Goal: Information Seeking & Learning: Learn about a topic

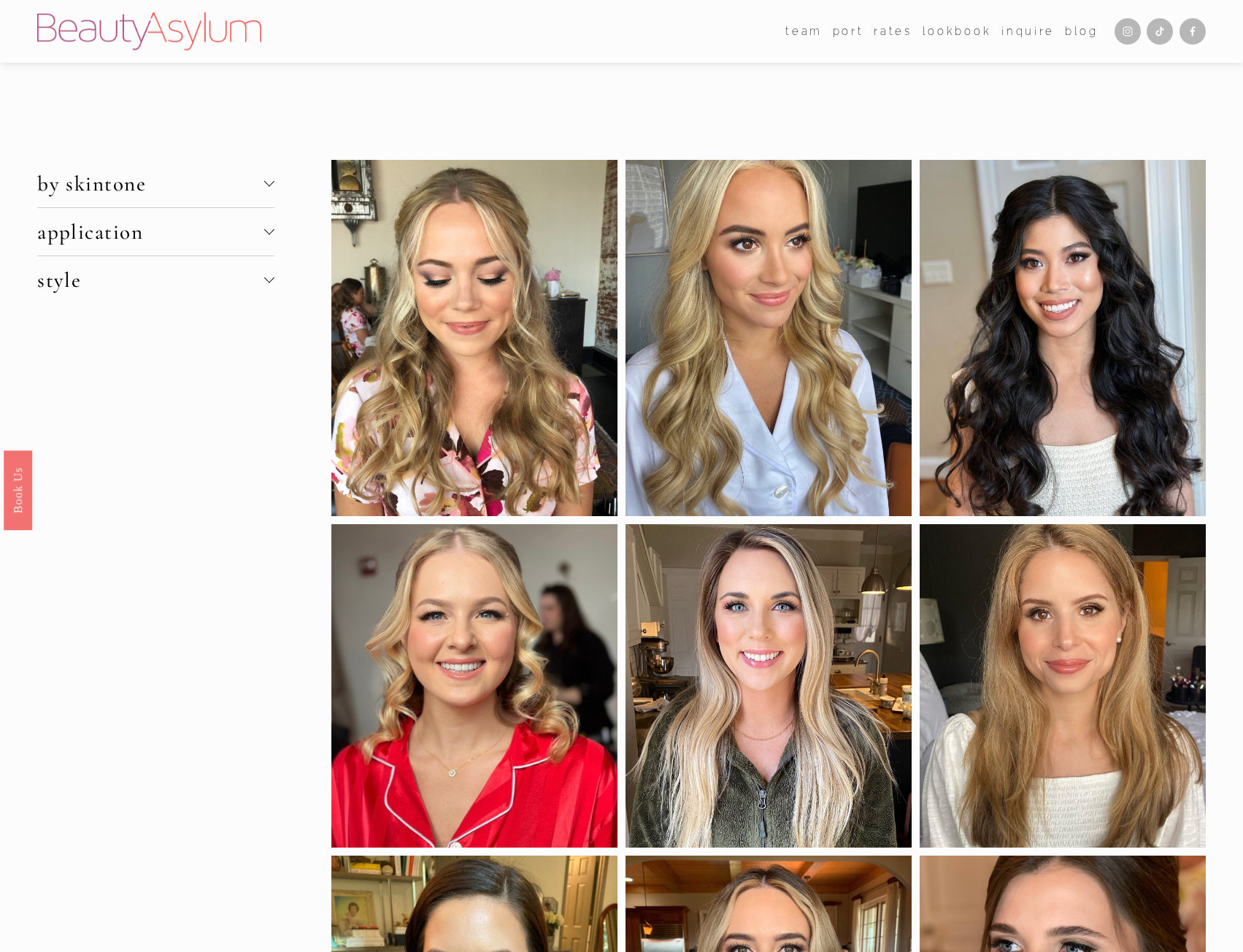
click at [257, 179] on span "by skintone" at bounding box center [151, 183] width 227 height 25
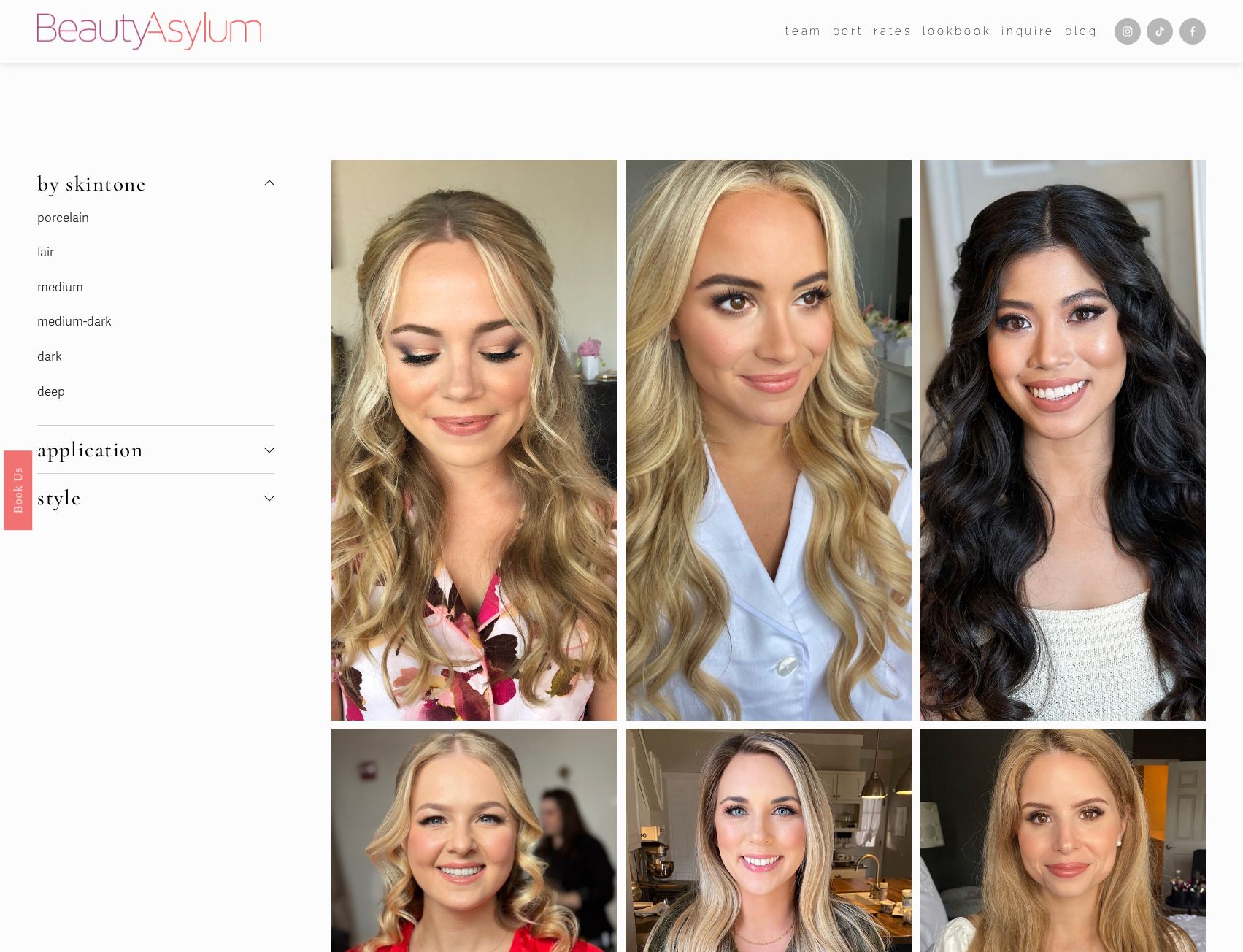
click at [257, 179] on span "by skintone" at bounding box center [151, 183] width 227 height 25
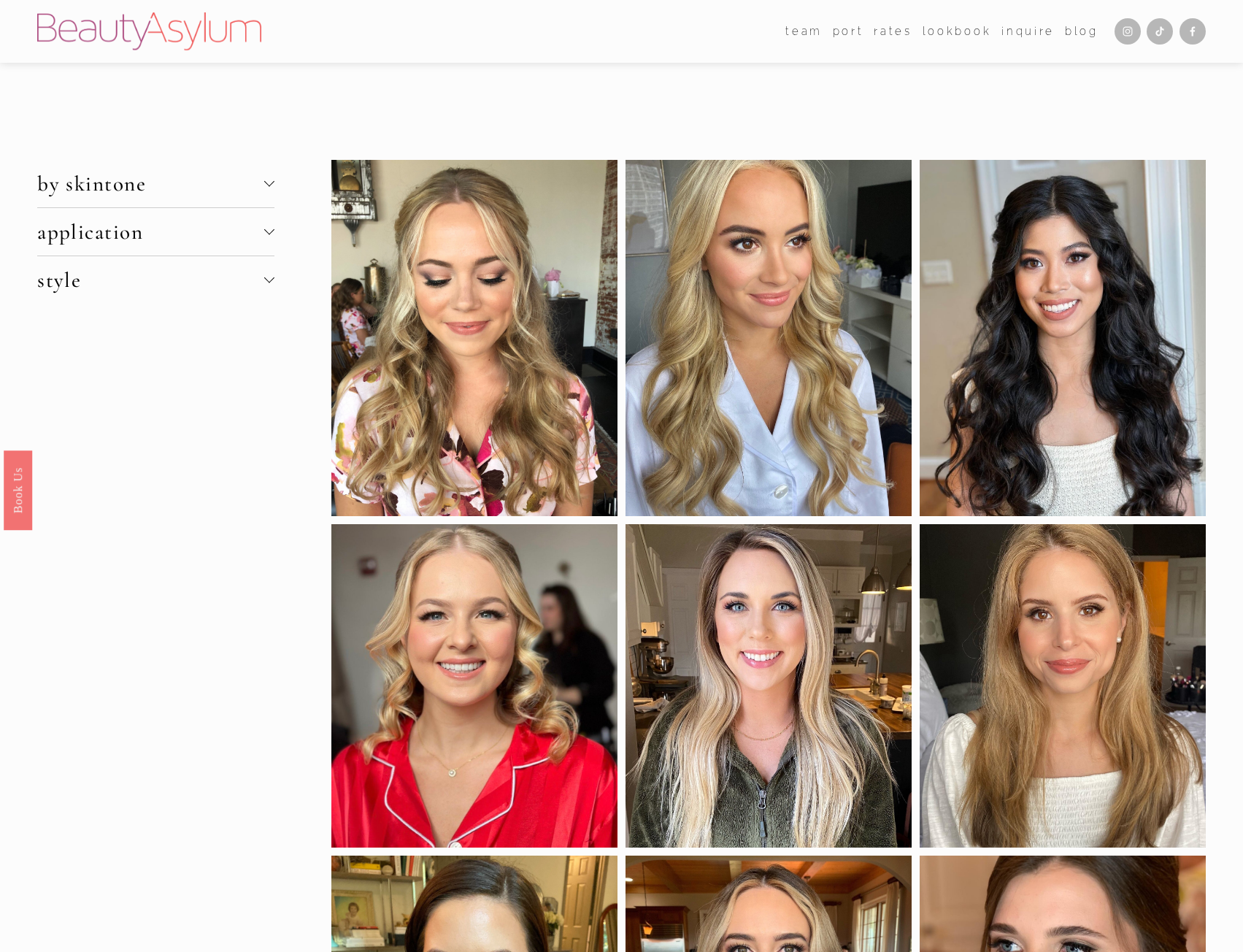
click at [257, 179] on span "by skintone" at bounding box center [151, 183] width 227 height 25
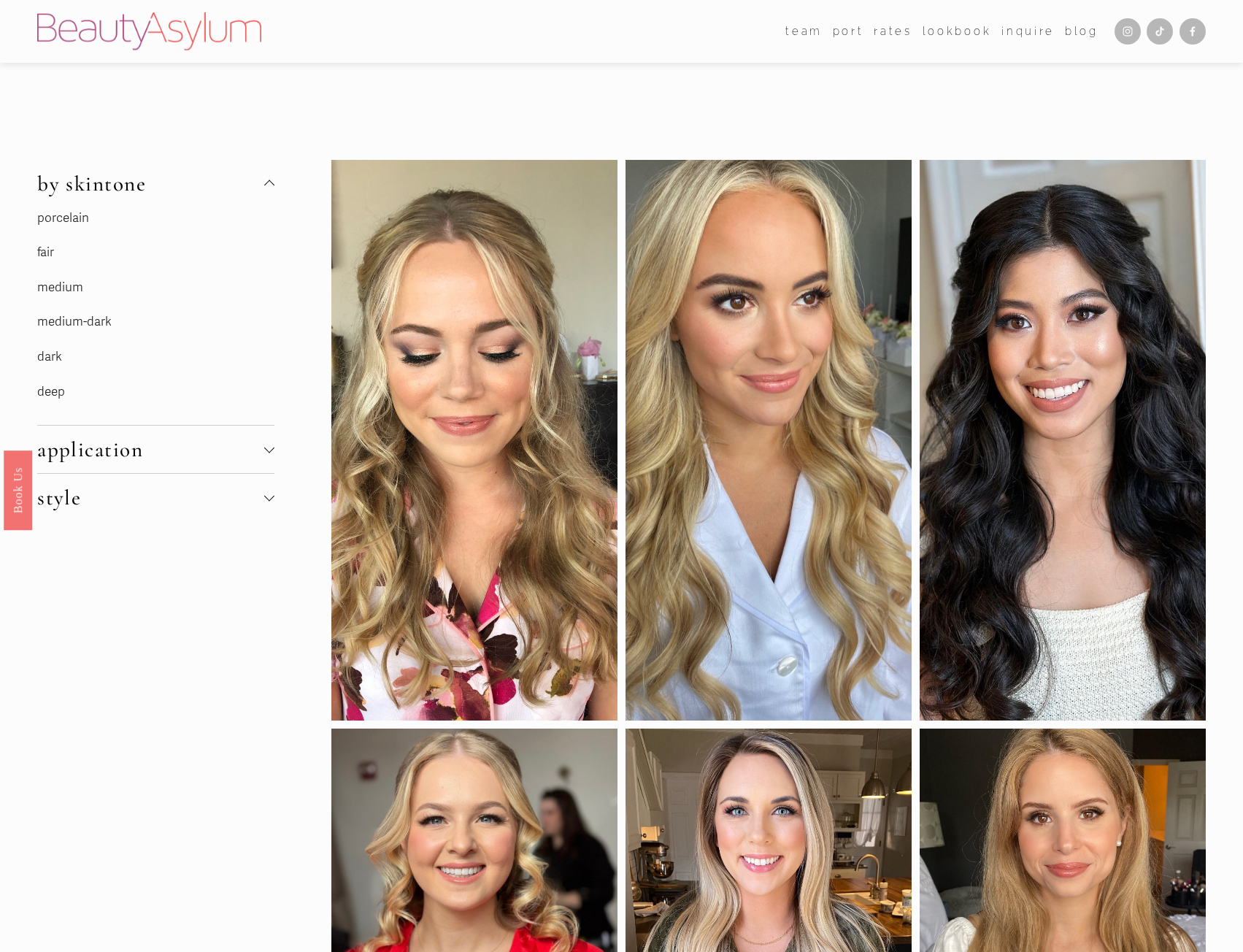
click at [42, 253] on link "fair" at bounding box center [45, 252] width 17 height 16
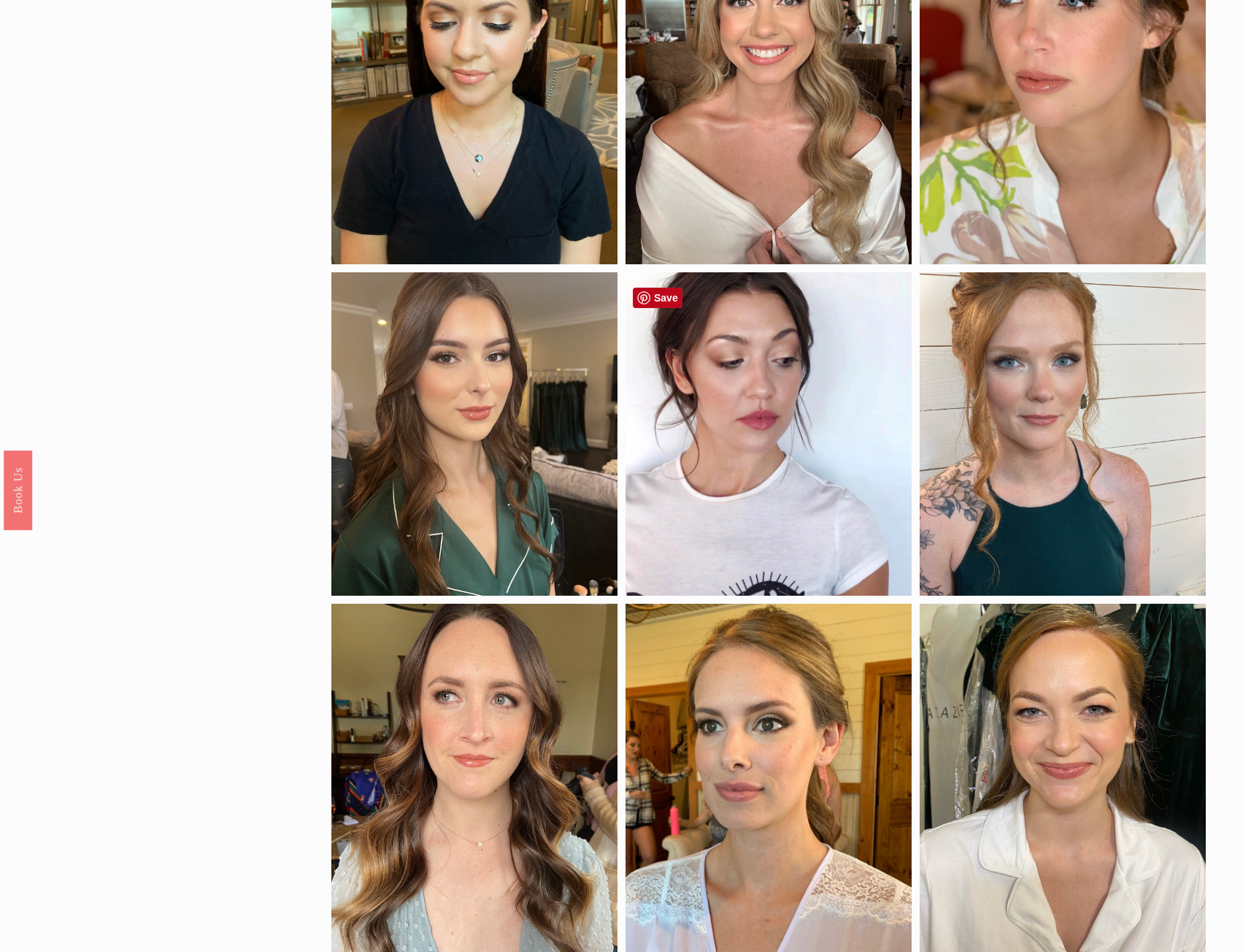
scroll to position [949, 0]
click at [1085, 431] on div at bounding box center [1063, 433] width 286 height 323
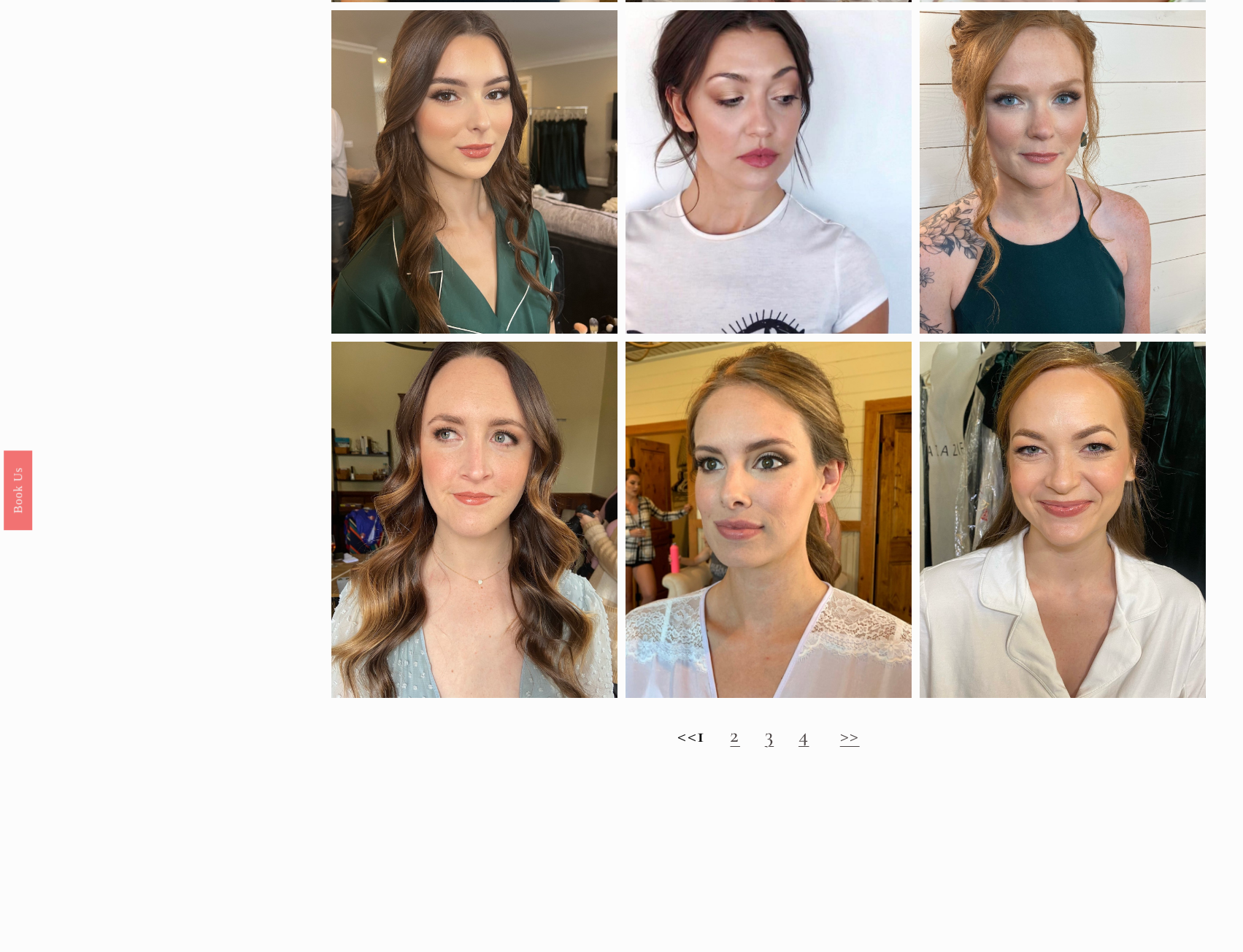
scroll to position [1314, 0]
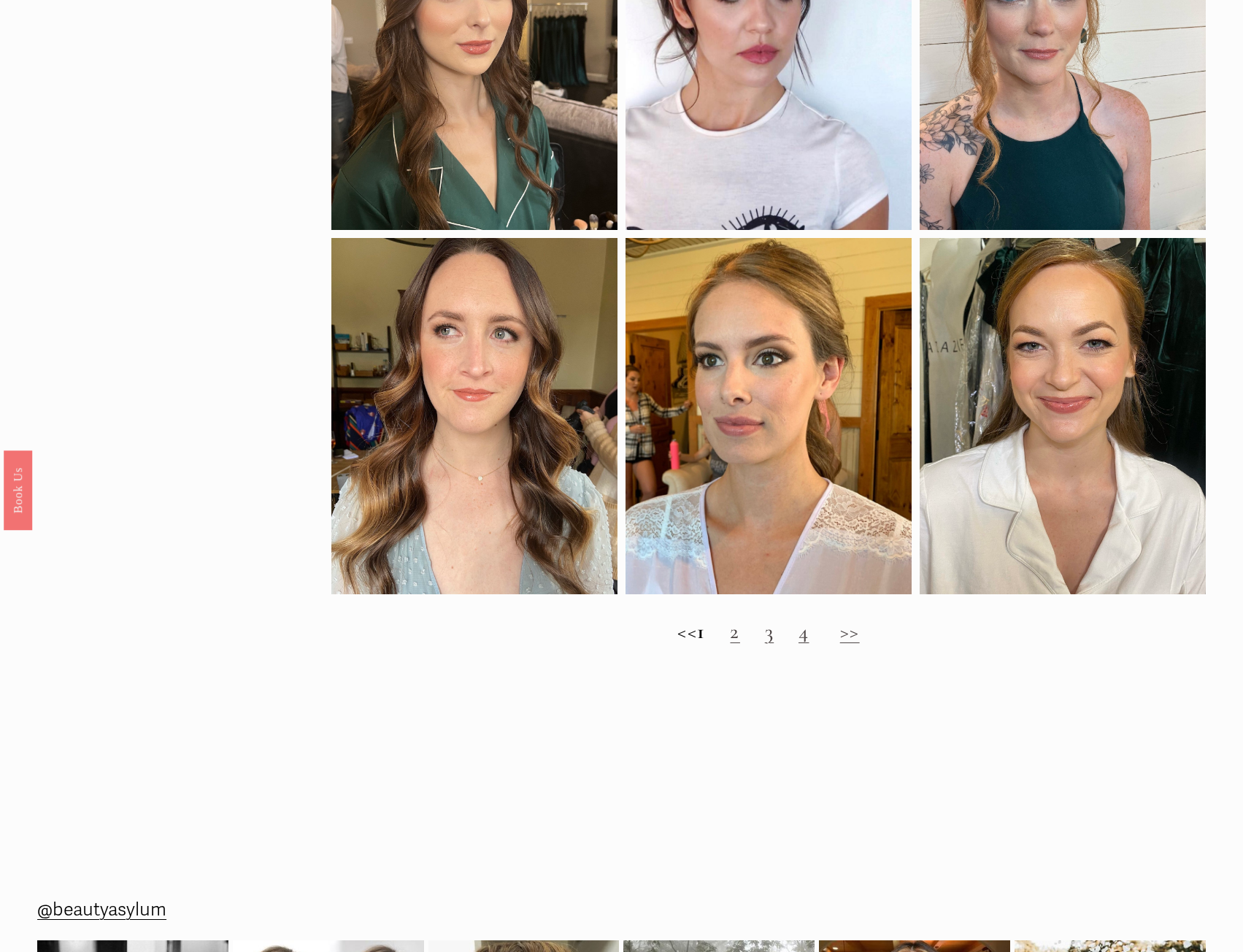
click at [739, 644] on link "2" at bounding box center [734, 631] width 10 height 25
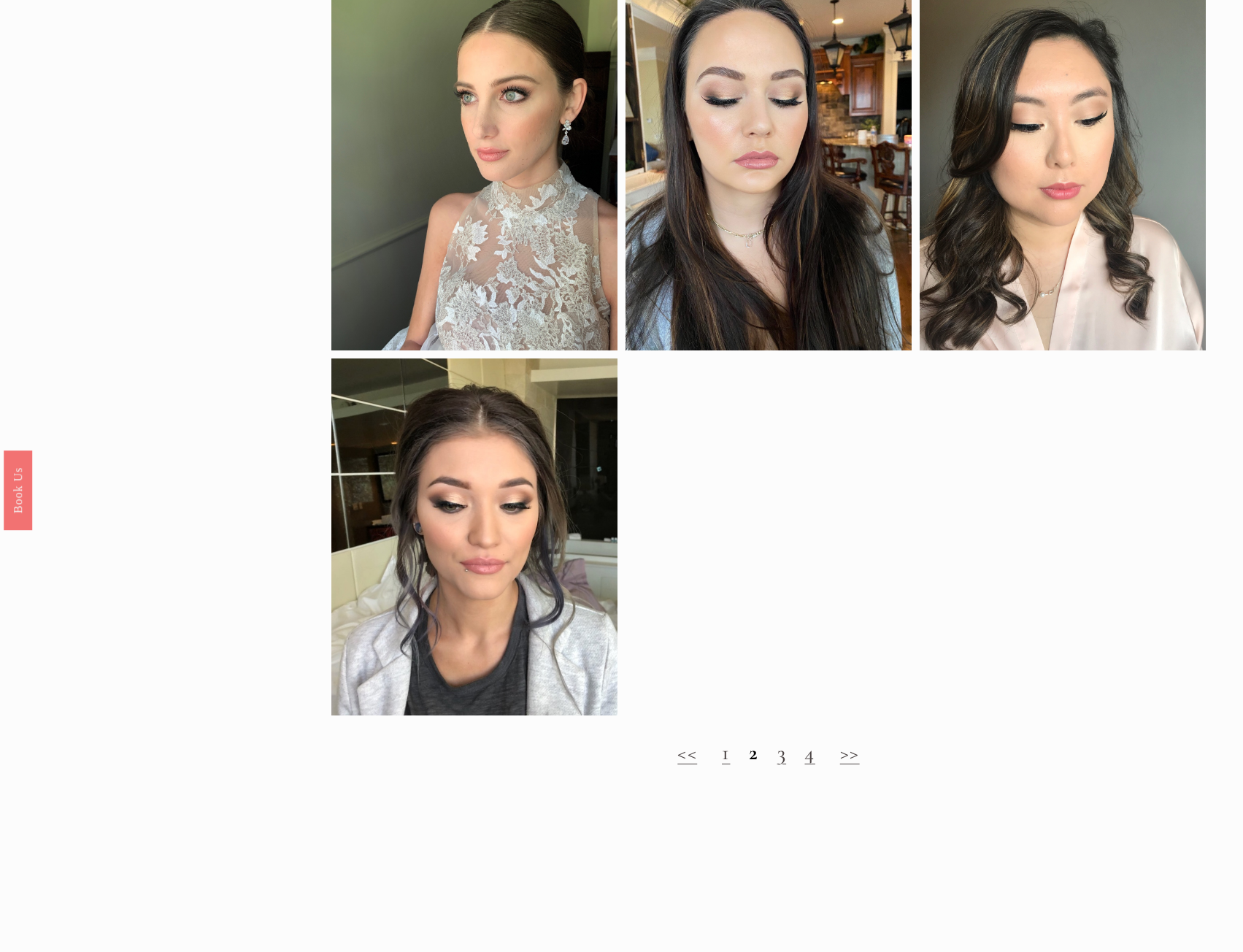
scroll to position [1168, 0]
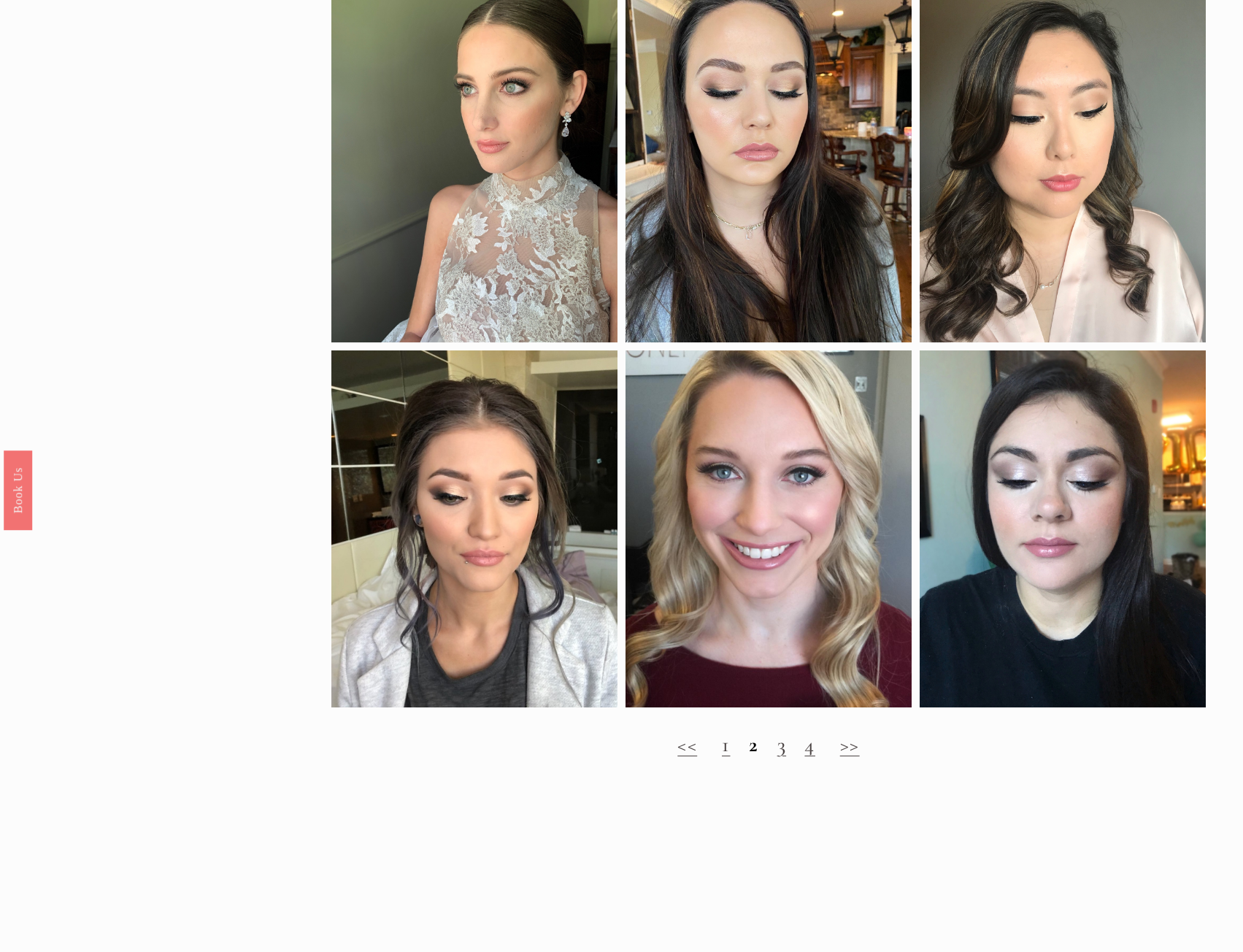
click at [774, 757] on h2 "<< 1 2 3 4 >>" at bounding box center [768, 744] width 874 height 24
click at [784, 757] on link "3" at bounding box center [782, 744] width 9 height 25
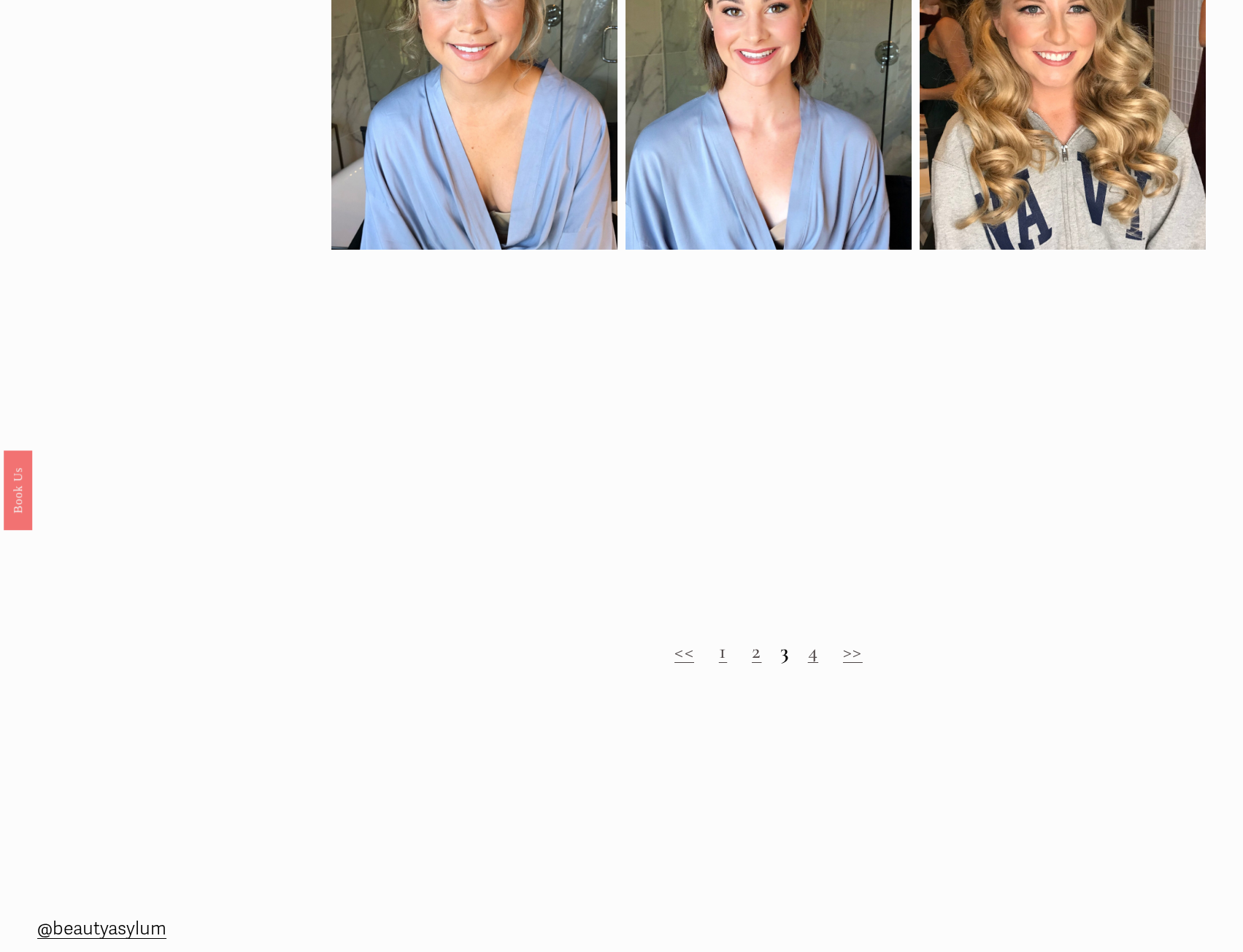
scroll to position [1386, 0]
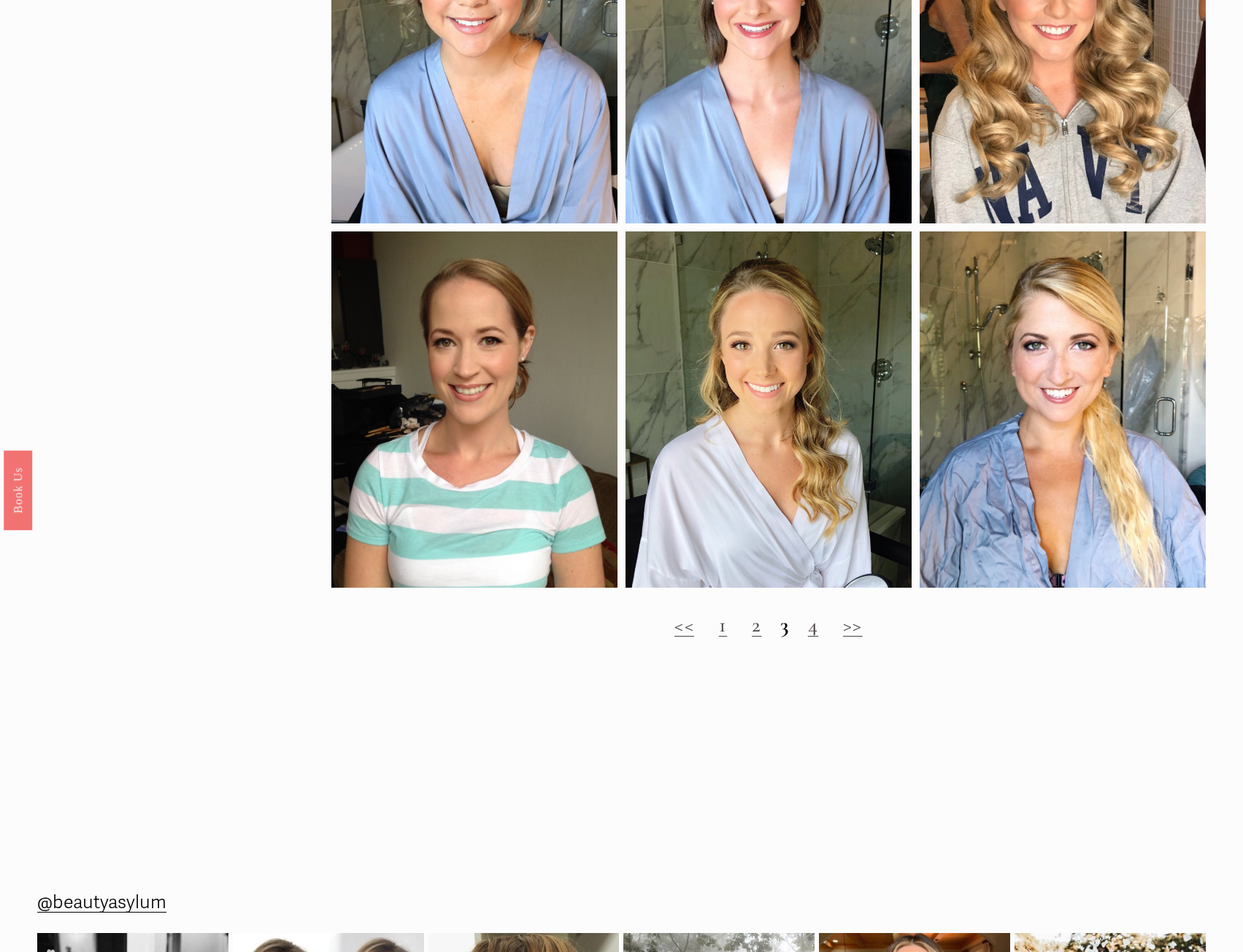
click at [814, 637] on link "4" at bounding box center [814, 624] width 10 height 25
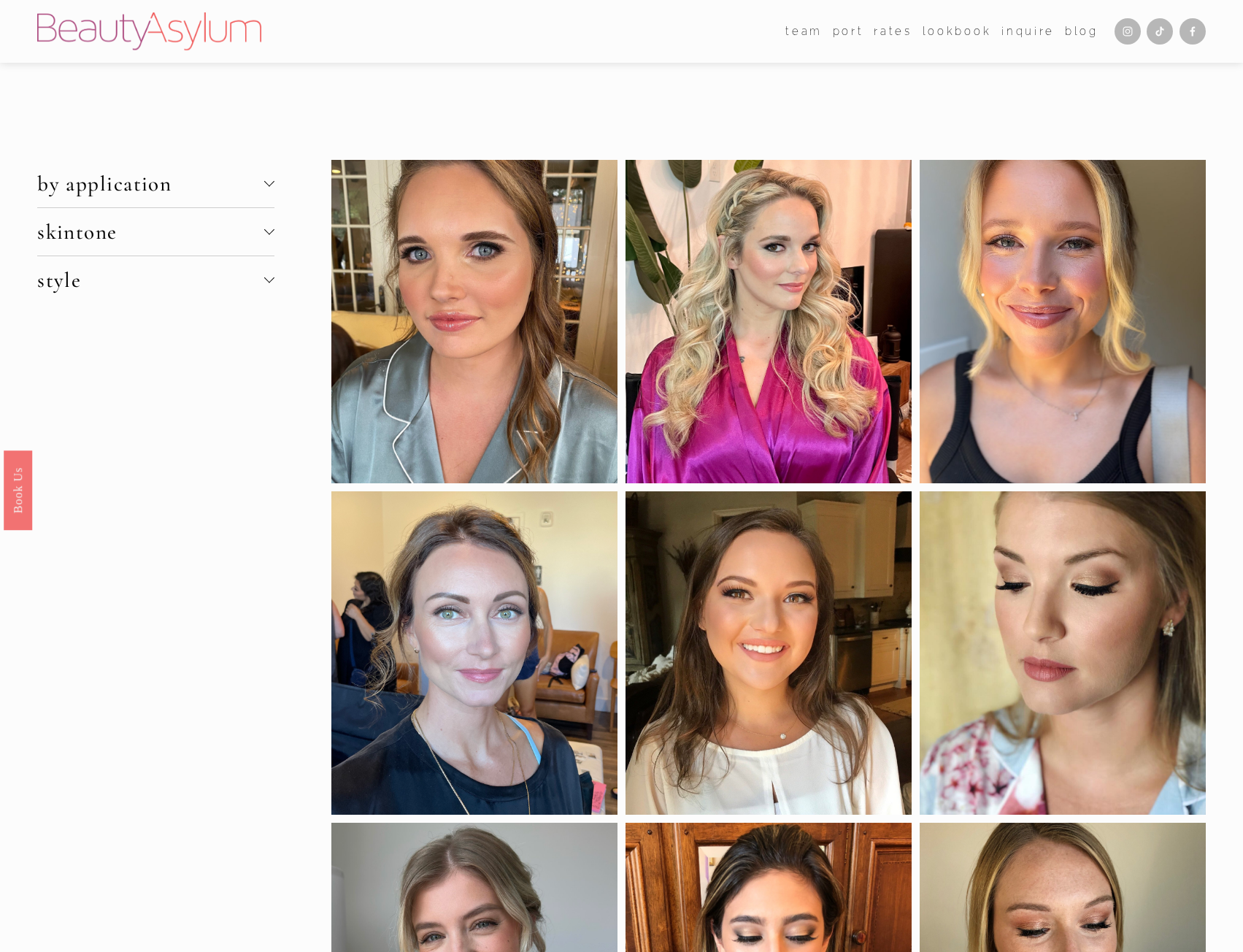
click at [1128, 31] on icon "Instagram" at bounding box center [1128, 31] width 12 height 12
